Goal: Task Accomplishment & Management: Manage account settings

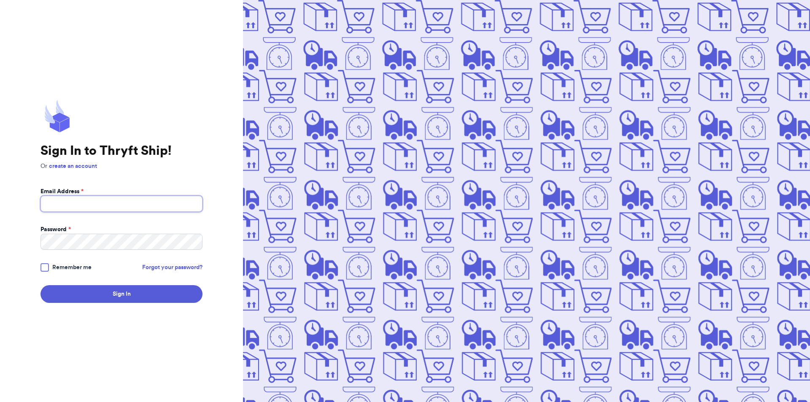
drag, startPoint x: 73, startPoint y: 202, endPoint x: 94, endPoint y: 196, distance: 22.3
click at [73, 202] on input "Email Address *" at bounding box center [122, 204] width 162 height 16
click at [41, 285] on button "Sign In" at bounding box center [122, 294] width 162 height 18
type input "[EMAIL_ADDRESS][DOMAIN_NAME]"
click at [152, 294] on button "Sign In" at bounding box center [122, 294] width 162 height 18
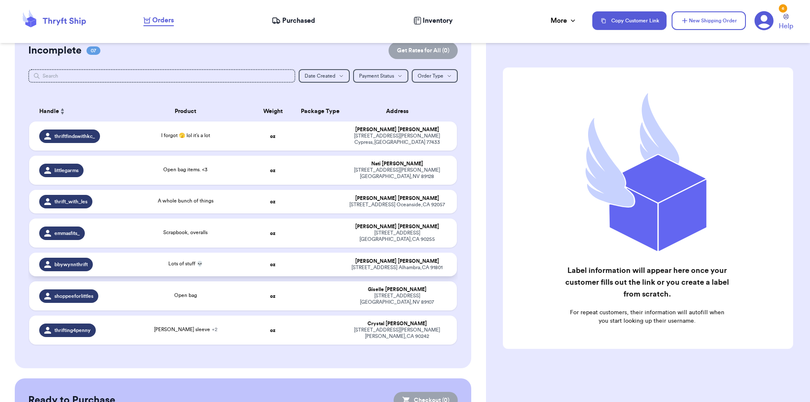
scroll to position [73, 0]
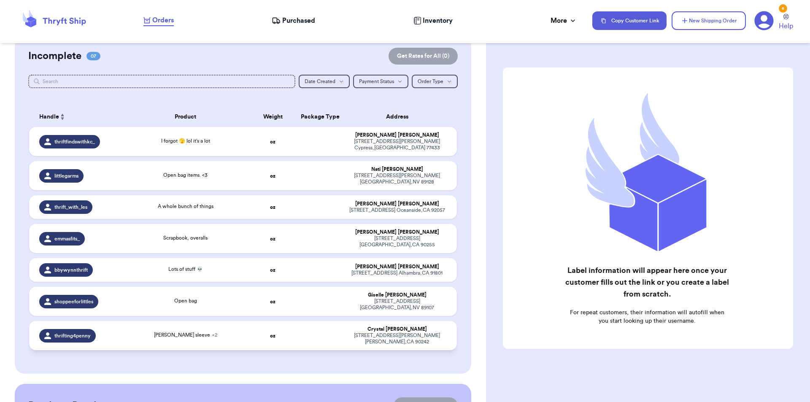
click at [153, 331] on div "[PERSON_NAME] sleeve + 2" at bounding box center [185, 335] width 119 height 9
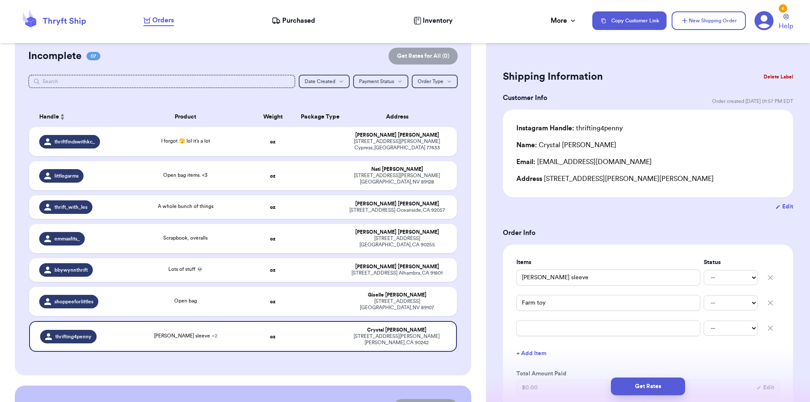
click at [777, 71] on button "Delete Label" at bounding box center [778, 77] width 36 height 19
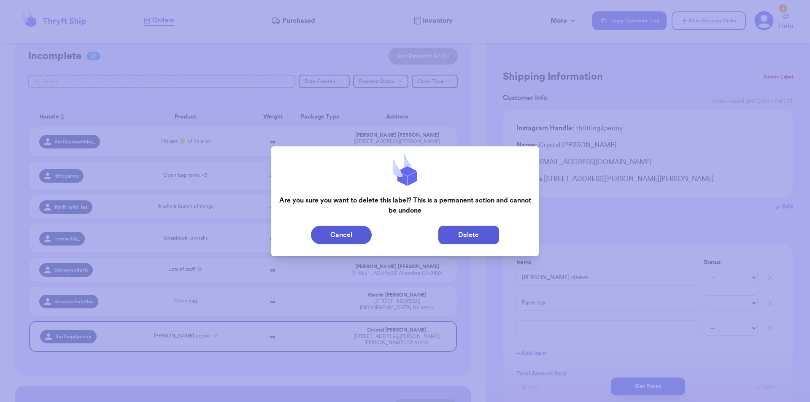
click at [497, 236] on button "Delete" at bounding box center [468, 235] width 61 height 19
type input "I forgot 🫣 lol it’s a lot"
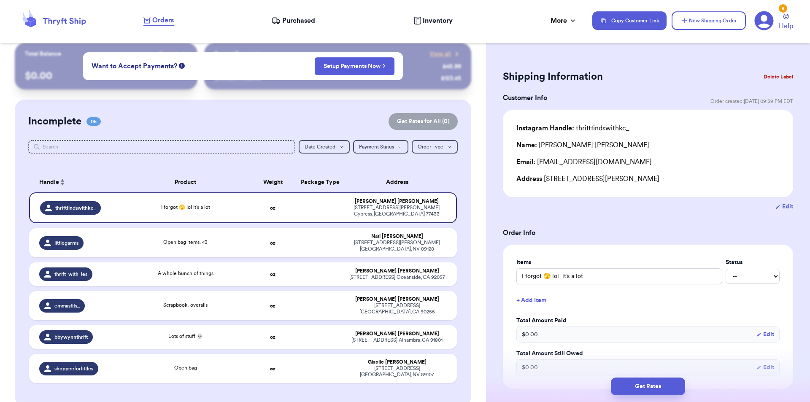
scroll to position [0, 0]
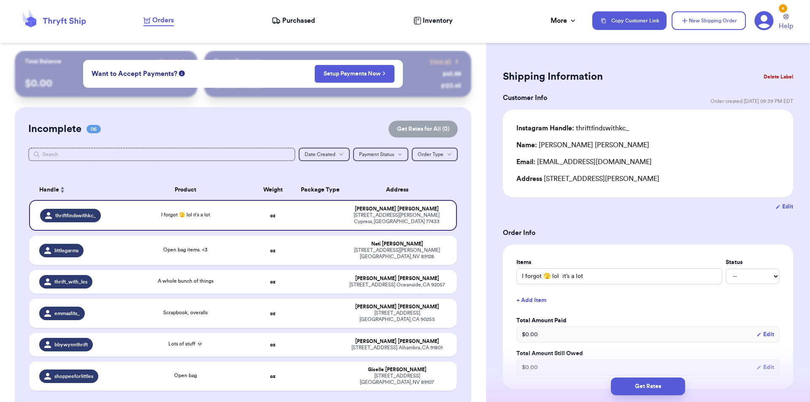
drag, startPoint x: 280, startPoint y: 127, endPoint x: 184, endPoint y: 132, distance: 95.5
click at [184, 132] on div "Incomplete 06 Get Rates for All ( 0 )" at bounding box center [243, 129] width 430 height 17
click at [153, 365] on td "Open bag" at bounding box center [185, 376] width 129 height 29
type input "Open bag"
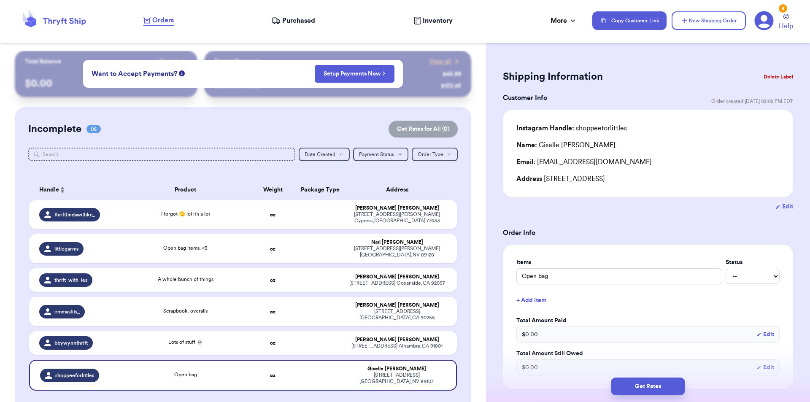
click at [774, 80] on button "Delete Label" at bounding box center [778, 77] width 36 height 19
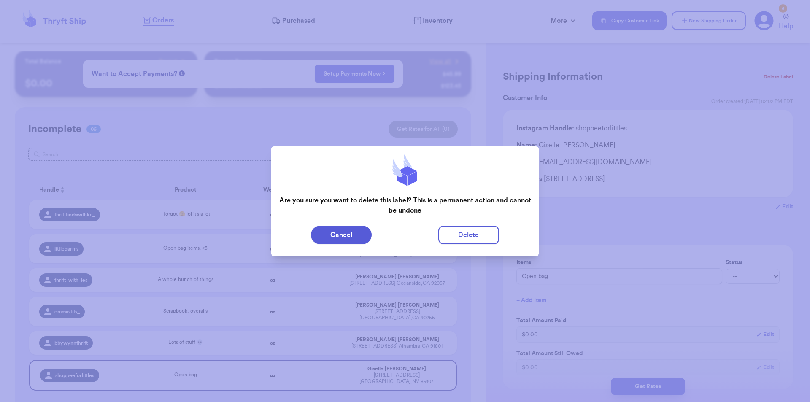
click at [489, 224] on div "Cancel Delete" at bounding box center [405, 234] width 268 height 25
click at [481, 230] on button "Delete" at bounding box center [468, 235] width 61 height 19
type input "I forgot 🫣 lol it’s a lot"
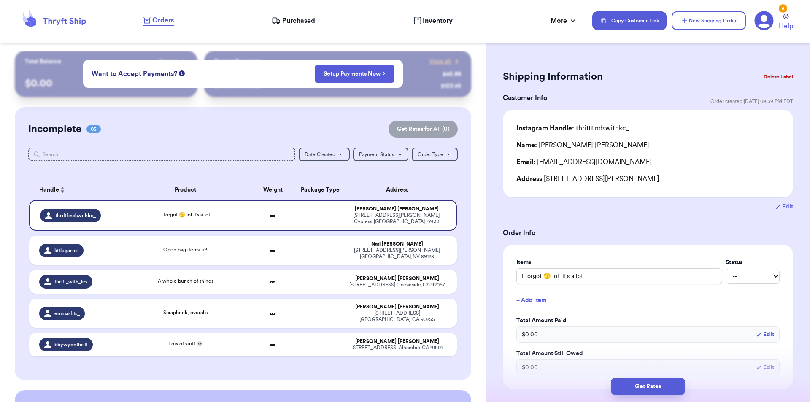
click at [204, 227] on table "Handle Product Weight Package Type Address thriftfindswithkc_ I forgot 🫣 lol it…" at bounding box center [243, 271] width 430 height 192
click at [197, 246] on div "Open bag items. <3" at bounding box center [185, 250] width 44 height 8
type input "Open bag items. <3"
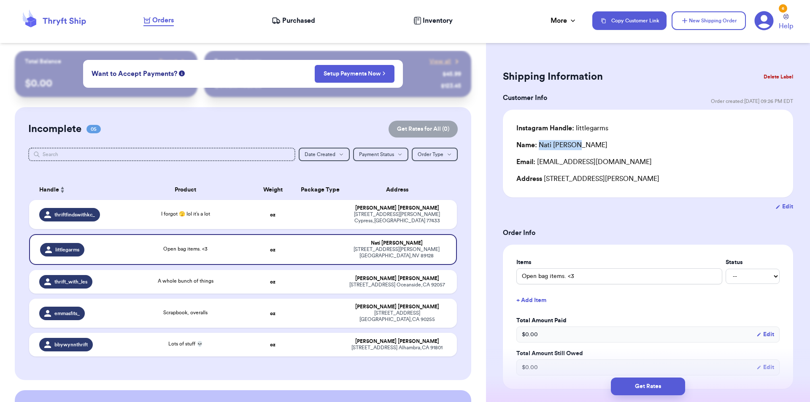
drag, startPoint x: 591, startPoint y: 146, endPoint x: 540, endPoint y: 145, distance: 51.1
click at [540, 145] on div "Name: [PERSON_NAME]" at bounding box center [647, 145] width 263 height 10
copy div "[PERSON_NAME]"
drag, startPoint x: 676, startPoint y: 180, endPoint x: 545, endPoint y: 181, distance: 131.2
click at [545, 181] on div "Address [STREET_ADDRESS]" at bounding box center [647, 179] width 263 height 10
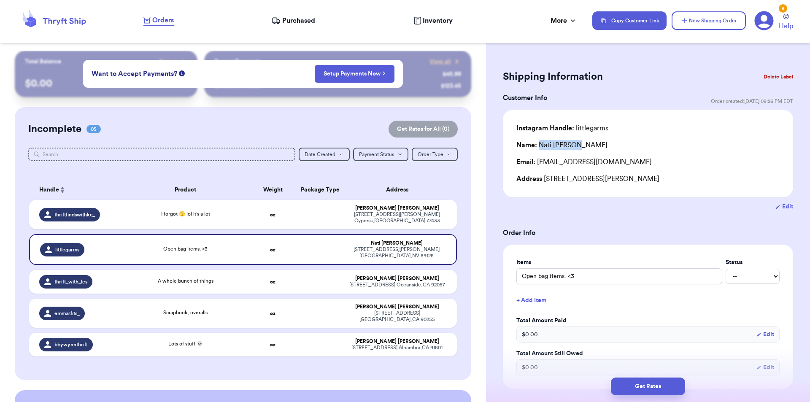
copy div "[STREET_ADDRESS][PERSON_NAME]"
click at [114, 275] on div "thrift_with_les" at bounding box center [77, 282] width 77 height 14
type input "A whole bunch of things"
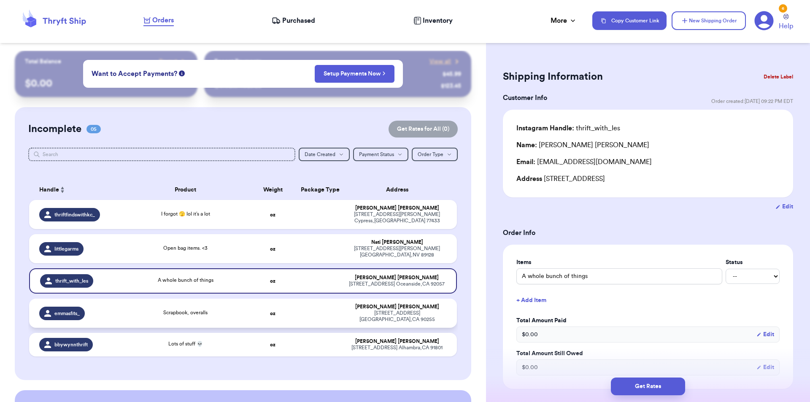
click at [144, 309] on div "Scrapbook, overalls" at bounding box center [185, 313] width 119 height 9
type input "Scrapbook, overalls"
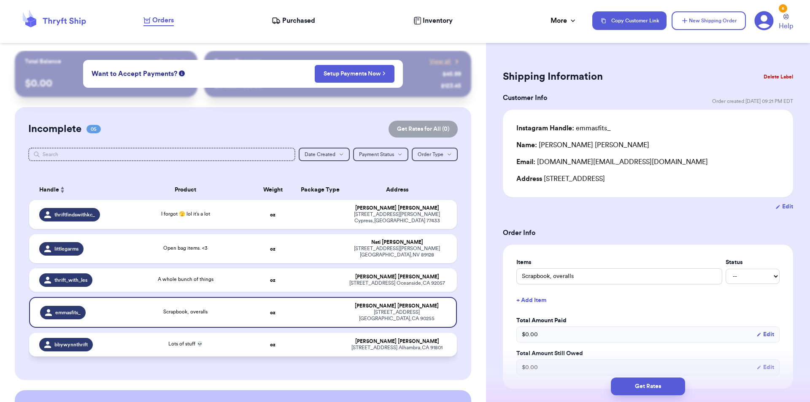
click at [170, 340] on div "Lots of stuff 💀" at bounding box center [185, 344] width 119 height 9
type input "Lots of stuff 💀"
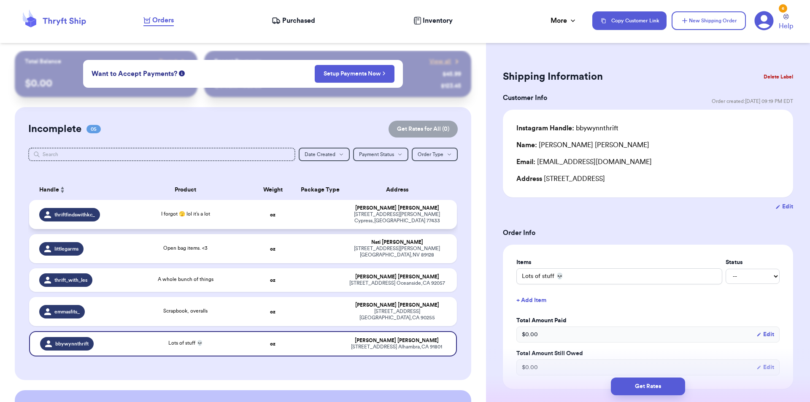
click at [178, 211] on span "I forgot 🫣 lol it’s a lot" at bounding box center [185, 213] width 49 height 5
type input "I forgot 🫣 lol it’s a lot"
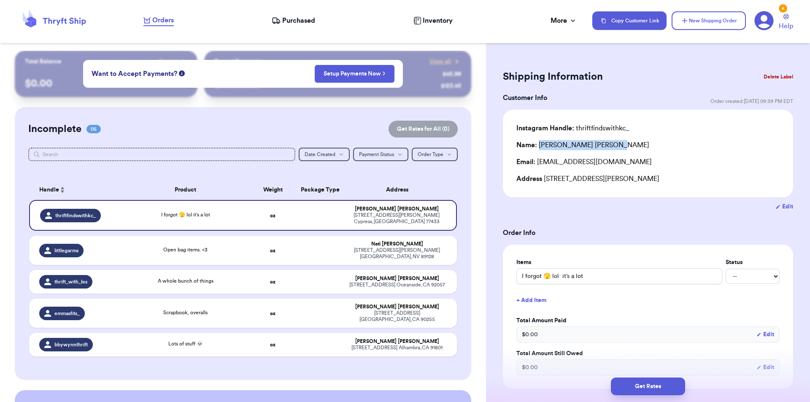
drag, startPoint x: 612, startPoint y: 148, endPoint x: 538, endPoint y: 149, distance: 73.8
click at [538, 149] on div "Name: [PERSON_NAME]" at bounding box center [647, 145] width 263 height 10
copy div "[PERSON_NAME]"
click at [159, 237] on td "Open bag items. <3" at bounding box center [185, 250] width 129 height 29
type input "Open bag items. <3"
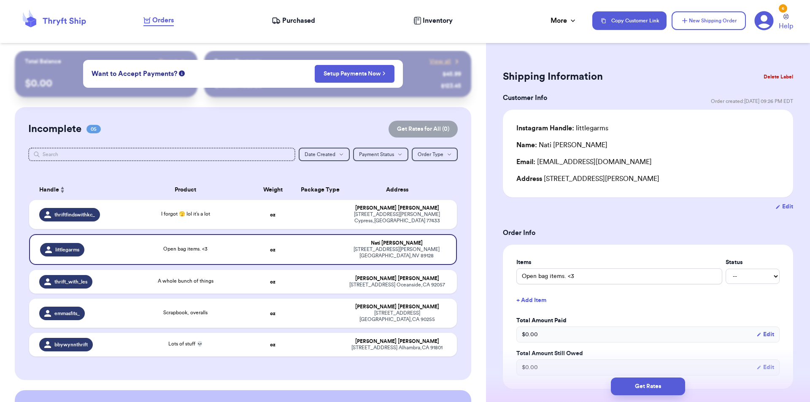
click at [768, 73] on button "Delete Label" at bounding box center [778, 77] width 36 height 19
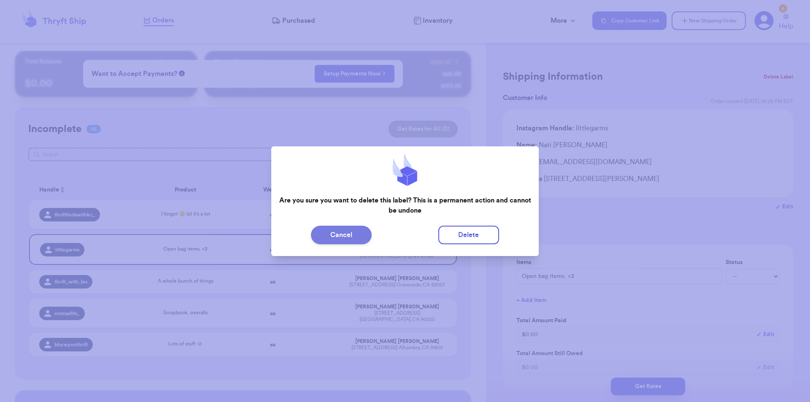
click at [363, 227] on button "Cancel" at bounding box center [341, 235] width 61 height 19
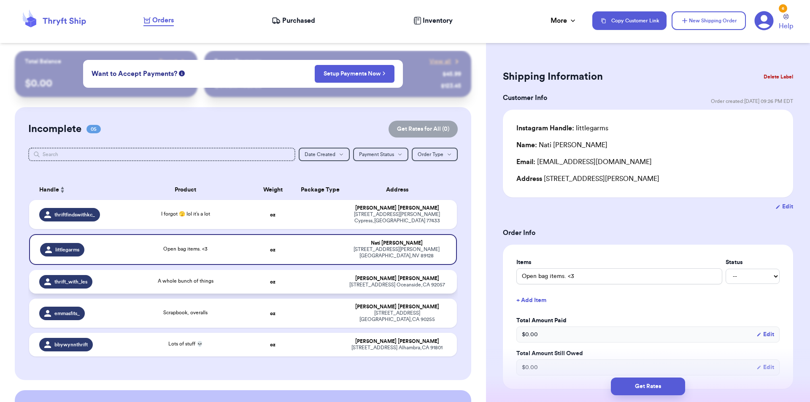
click at [163, 270] on td "A whole bunch of things" at bounding box center [185, 282] width 129 height 24
type input "A whole bunch of things"
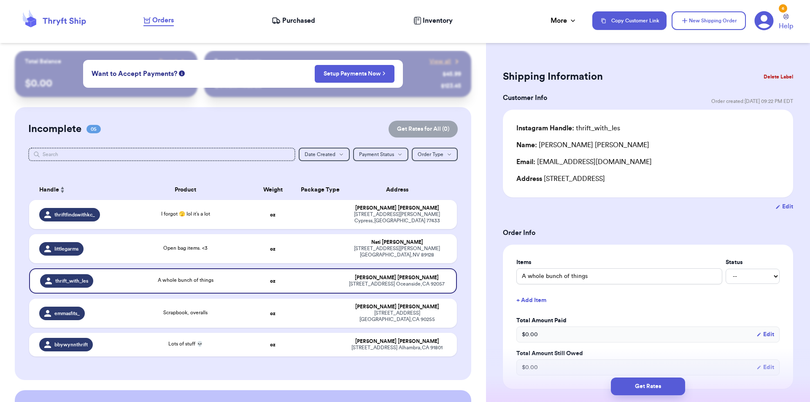
click at [157, 286] on table "Handle Product Weight Package Type Address thriftfindswithkc_ I forgot 🫣 lol it…" at bounding box center [243, 271] width 430 height 192
click at [184, 340] on div "Lots of stuff 💀" at bounding box center [185, 344] width 119 height 9
type input "Lots of stuff 💀"
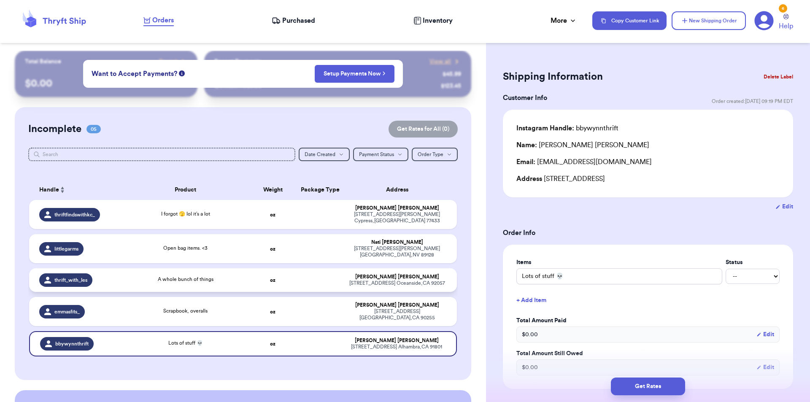
click at [216, 276] on div "A whole bunch of things" at bounding box center [185, 280] width 119 height 9
type input "A whole bunch of things"
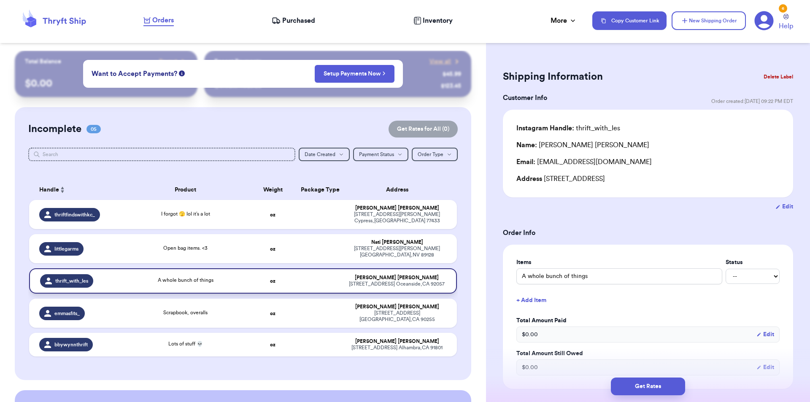
click at [211, 276] on div "A whole bunch of things" at bounding box center [185, 280] width 119 height 9
click at [128, 244] on div "Open bag items. <3" at bounding box center [185, 248] width 119 height 9
type input "Open bag items. <3"
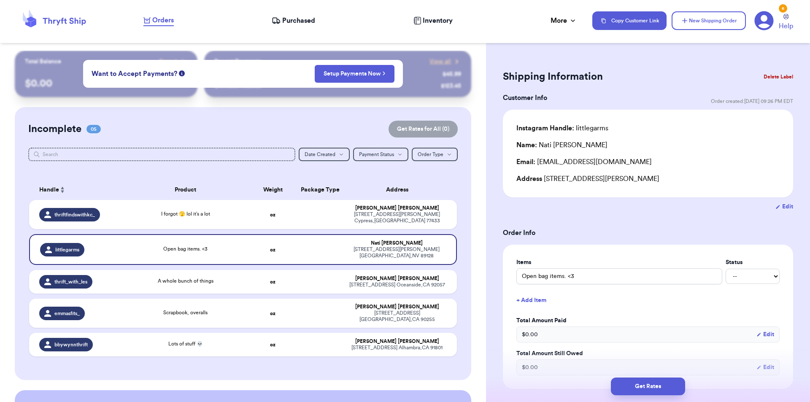
click at [775, 82] on button "Delete Label" at bounding box center [778, 77] width 36 height 19
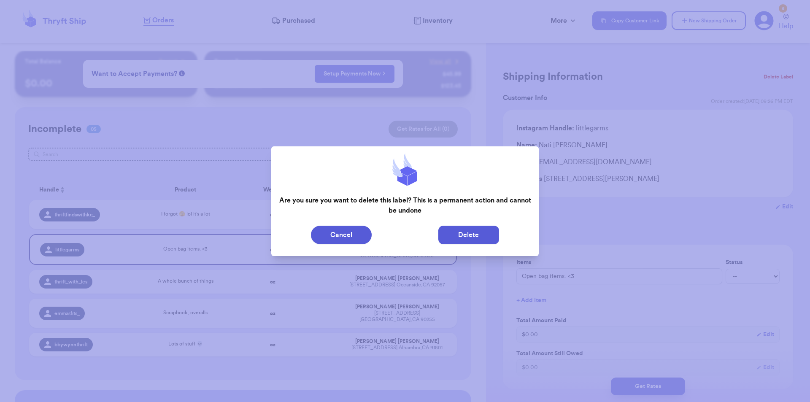
click at [486, 235] on button "Delete" at bounding box center [468, 235] width 61 height 19
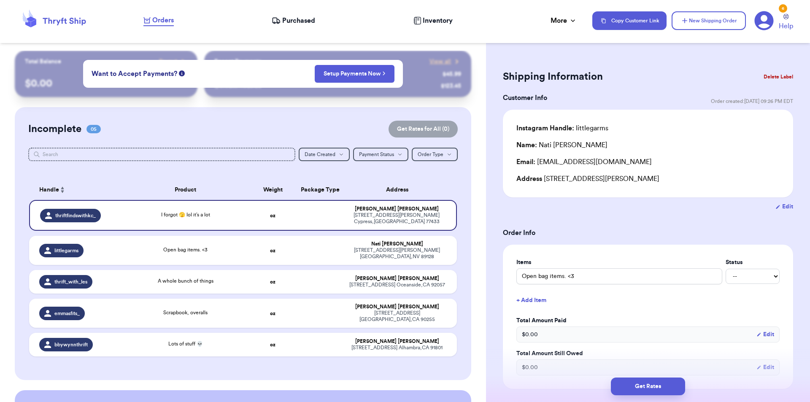
type input "I forgot 🫣 lol it’s a lot"
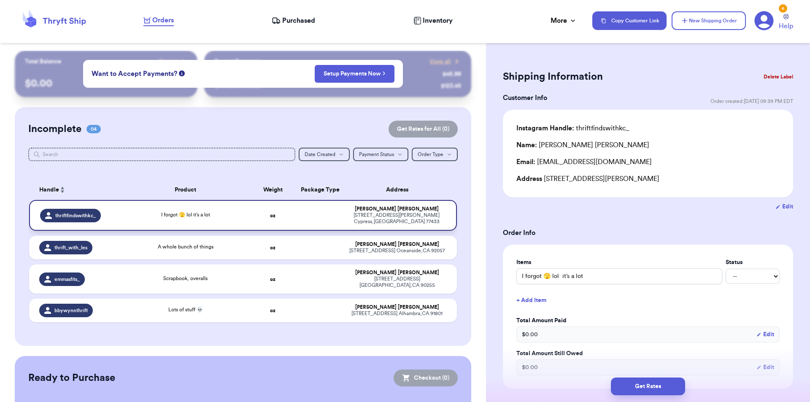
click at [196, 217] on div "I forgot 🫣 lol it’s a lot" at bounding box center [185, 215] width 119 height 9
click at [772, 71] on button "Delete Label" at bounding box center [778, 77] width 36 height 19
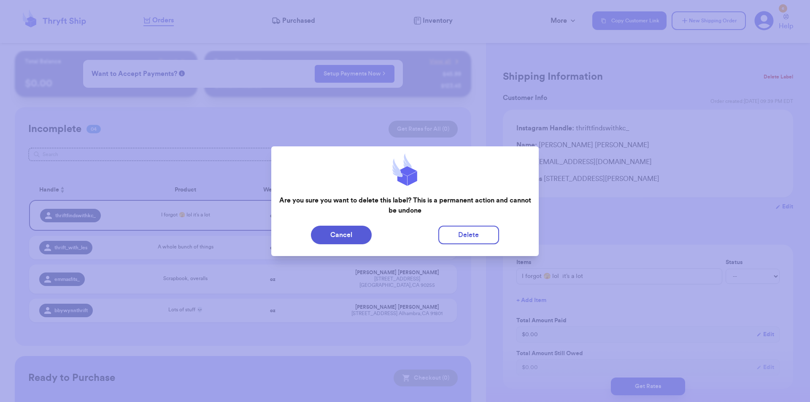
click at [533, 105] on div at bounding box center [405, 201] width 810 height 402
click at [366, 235] on button "Cancel" at bounding box center [341, 235] width 61 height 19
